Goal: Information Seeking & Learning: Learn about a topic

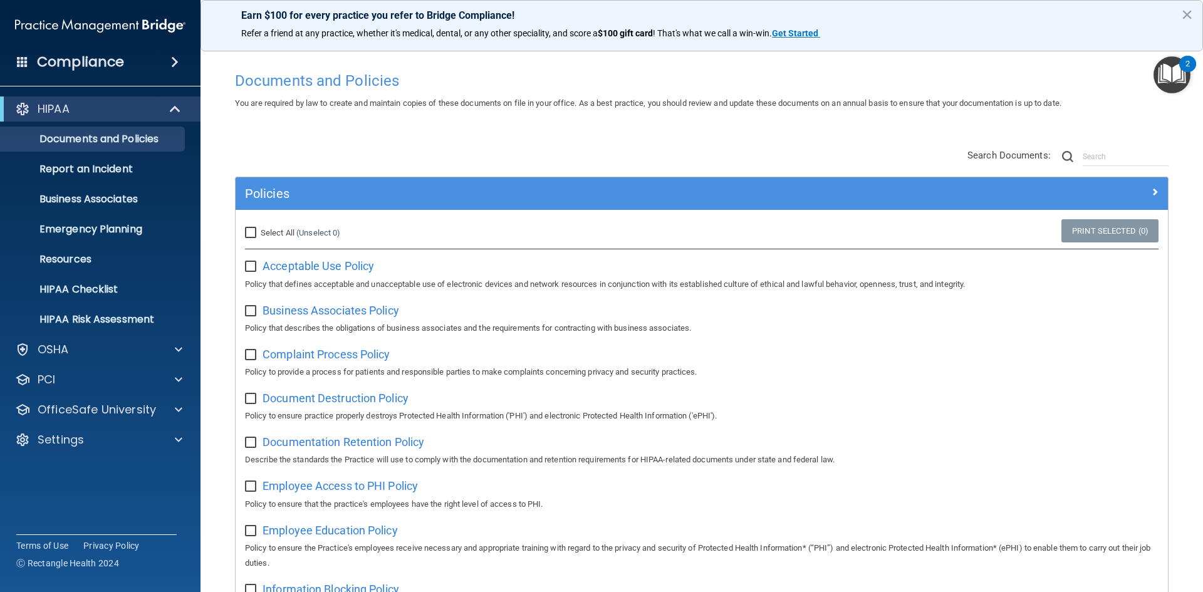
click at [253, 268] on input "checkbox" at bounding box center [252, 267] width 14 height 10
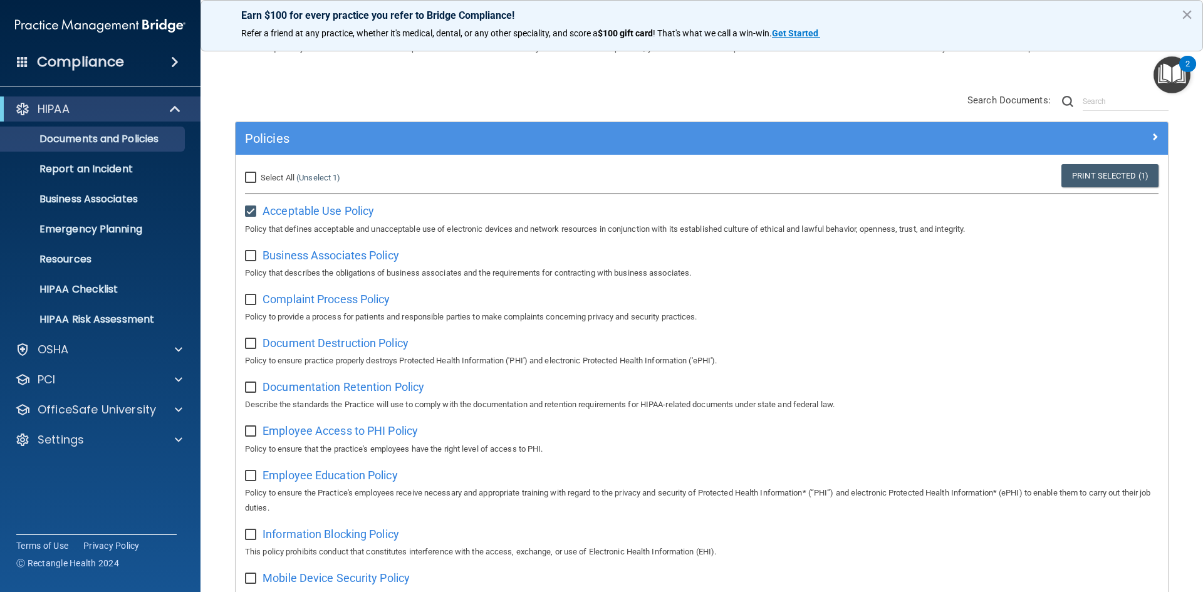
scroll to position [49, 0]
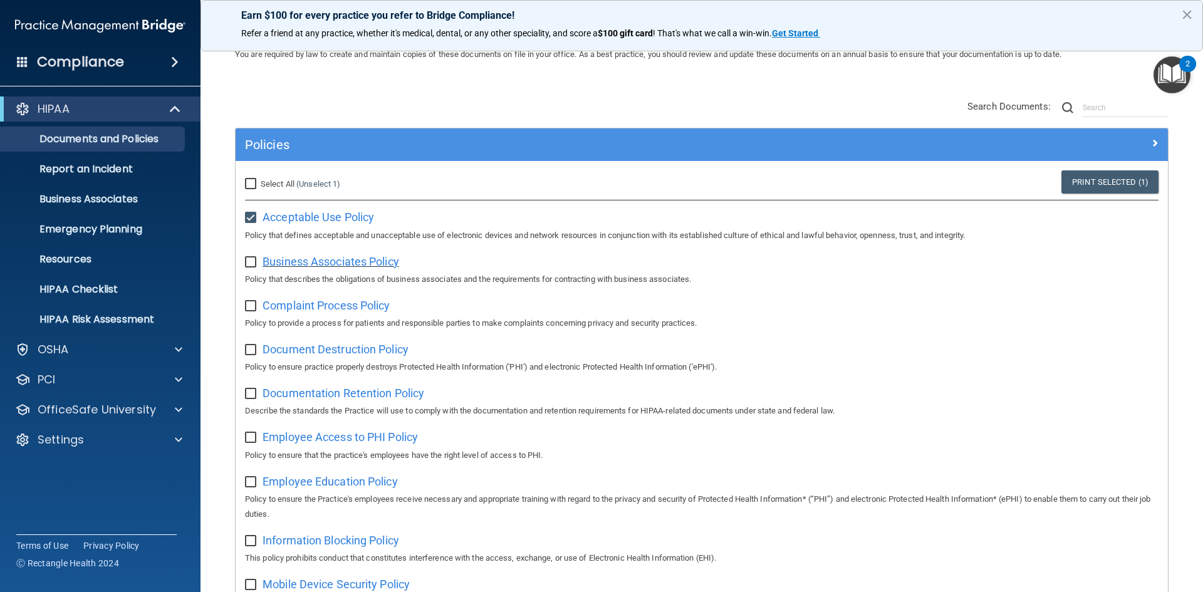
click at [342, 259] on span "Business Associates Policy" at bounding box center [331, 261] width 137 height 13
click at [323, 305] on span "Complaint Process Policy" at bounding box center [326, 305] width 127 height 13
click at [330, 266] on span "Business Associates Policy" at bounding box center [331, 261] width 137 height 13
click at [253, 219] on input "checkbox" at bounding box center [252, 218] width 14 height 10
checkbox input "false"
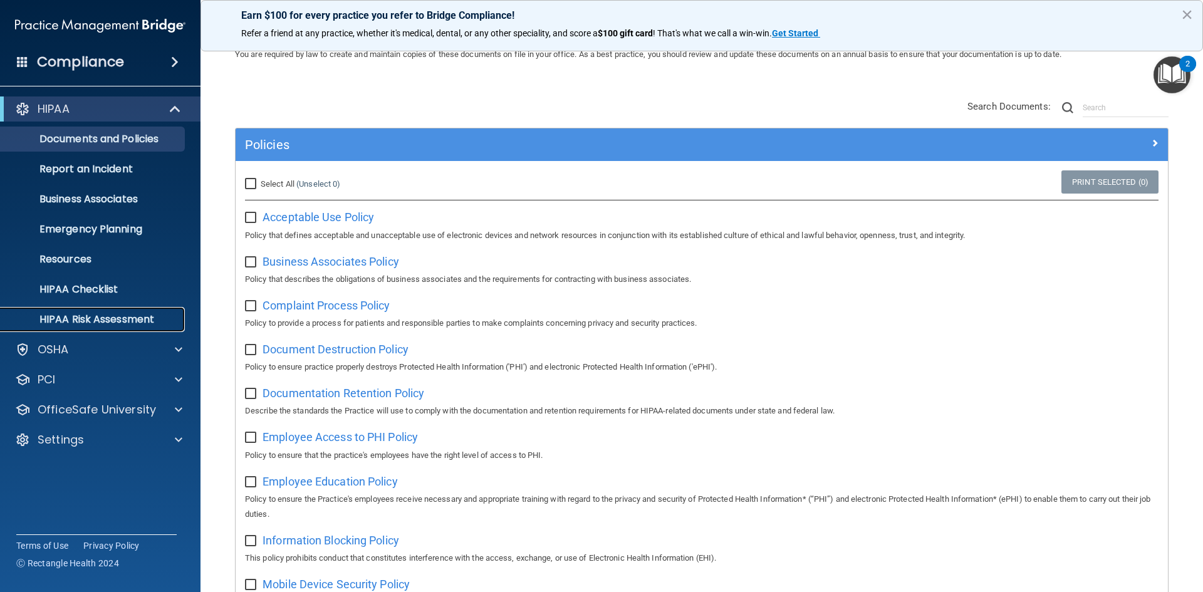
click at [86, 316] on p "HIPAA Risk Assessment" at bounding box center [93, 319] width 171 height 13
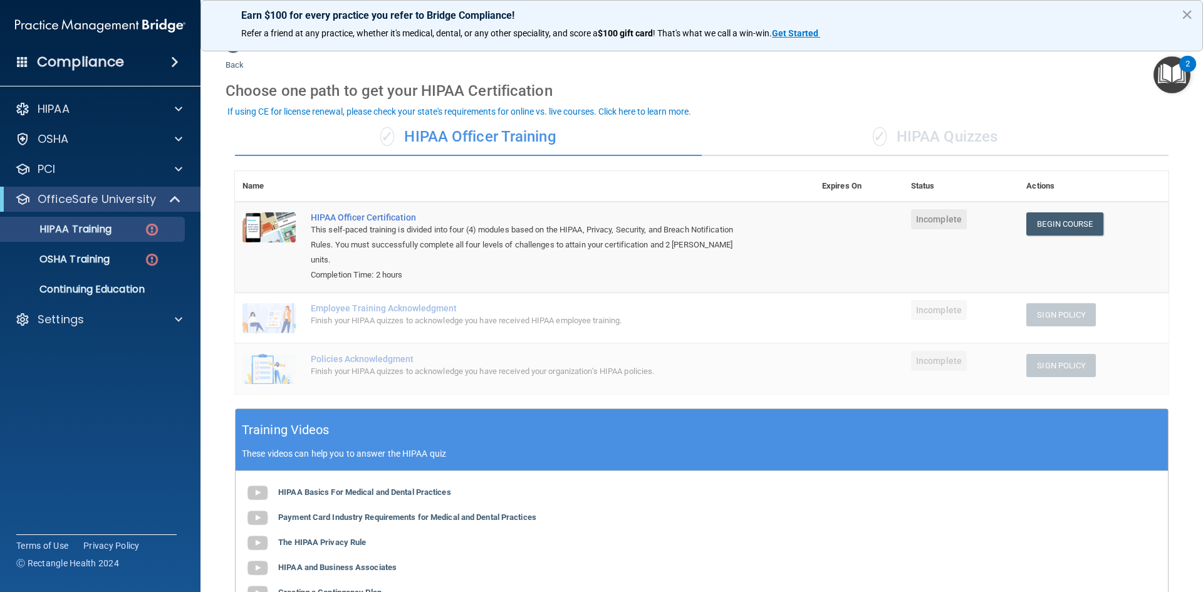
scroll to position [22, 0]
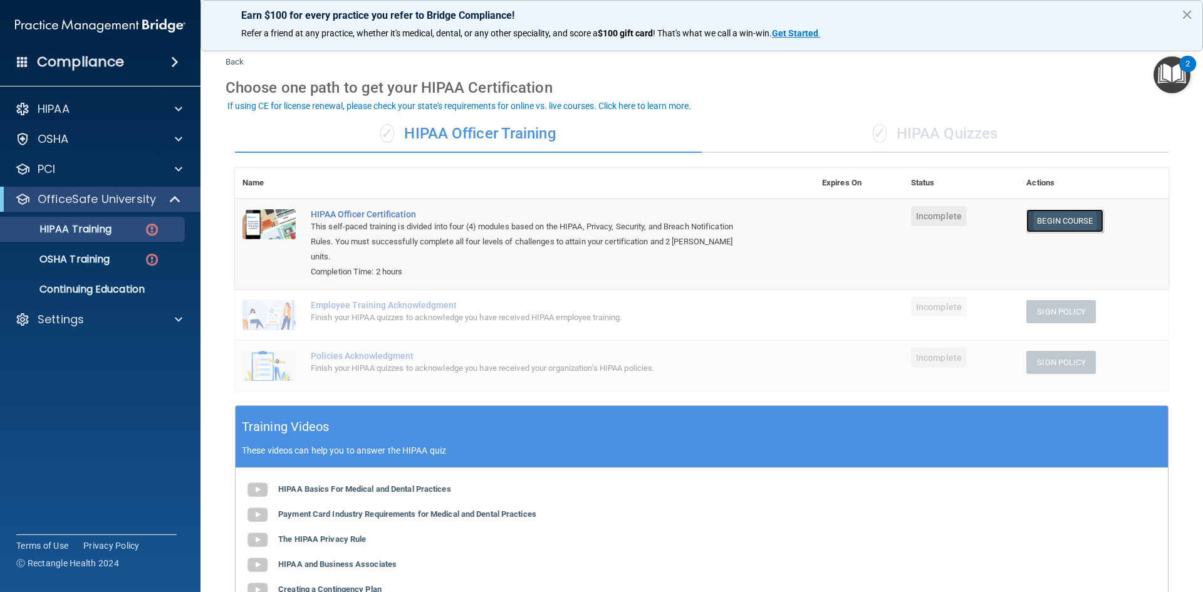
click at [1064, 223] on link "Begin Course" at bounding box center [1065, 220] width 76 height 23
